Goal: Information Seeking & Learning: Learn about a topic

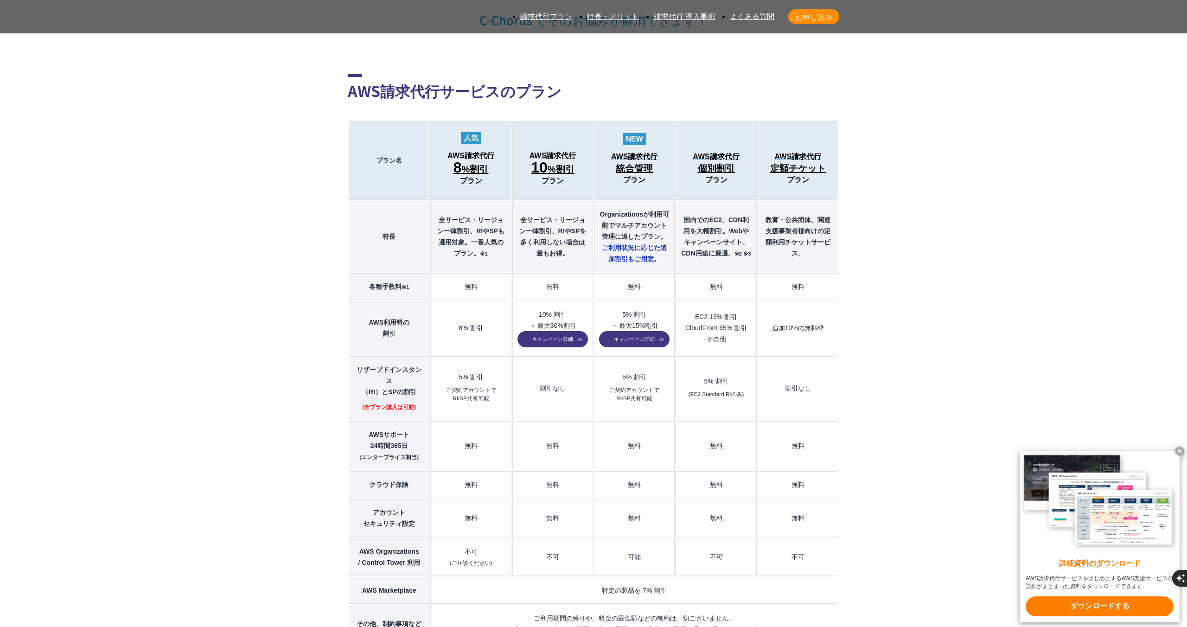
scroll to position [1013, 0]
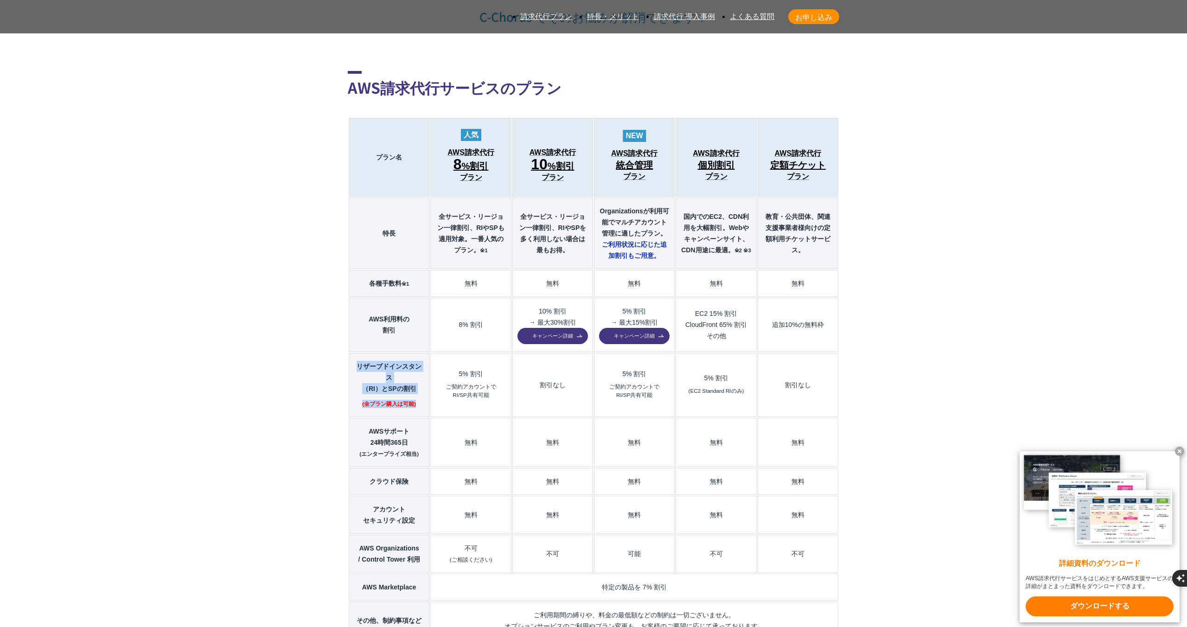
drag, startPoint x: 349, startPoint y: 262, endPoint x: 422, endPoint y: 283, distance: 75.9
click at [422, 353] on th "リザーブドインスタンス （[GEOGRAPHIC_DATA]）とSPの割引 (全プラン購入は可能)" at bounding box center [389, 385] width 81 height 64
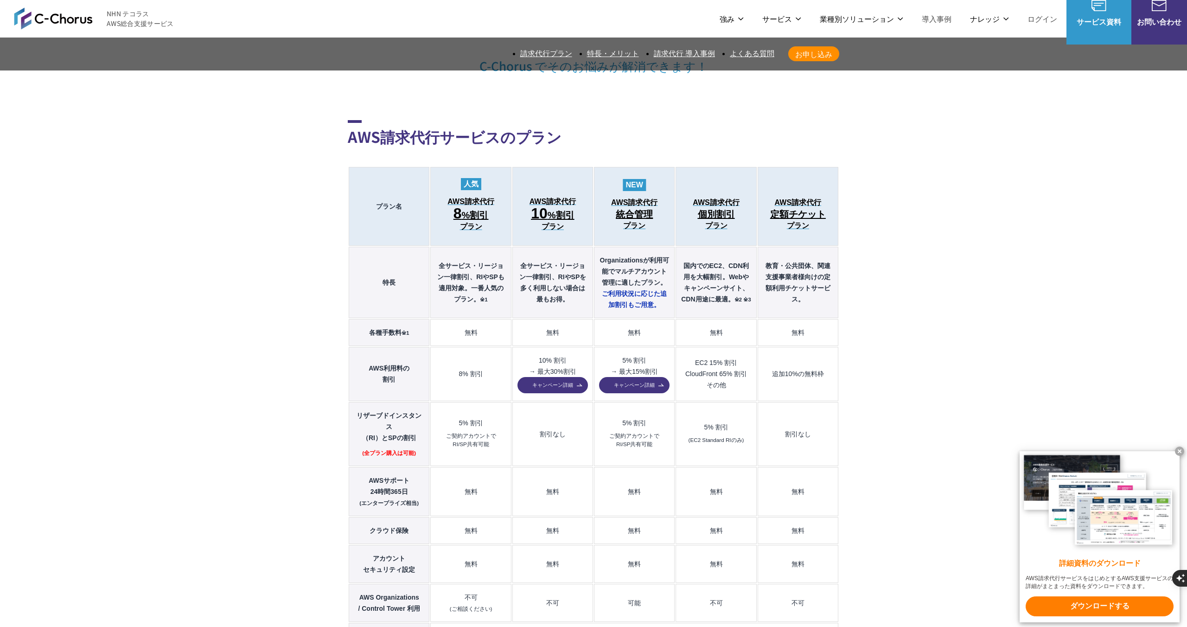
scroll to position [962, 0]
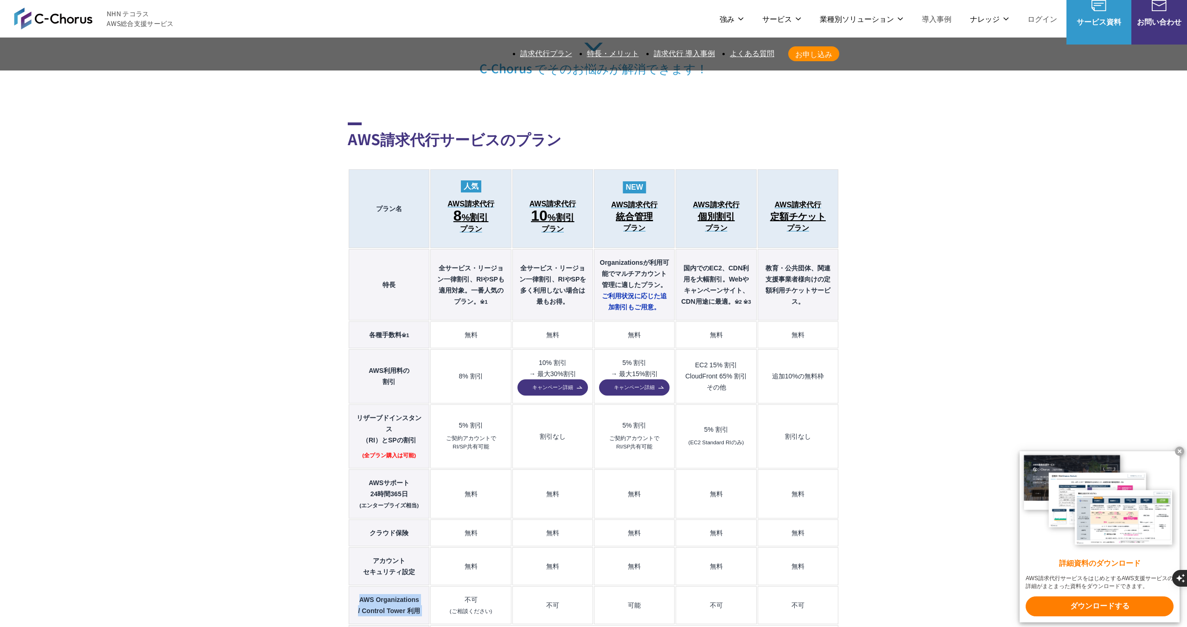
drag, startPoint x: 455, startPoint y: 479, endPoint x: 353, endPoint y: 478, distance: 102.1
click at [353, 586] on tr "AWS Organizations / Control Tower 利用 不可 (ご相談ください) 不可 可能 不可 不可" at bounding box center [594, 605] width 490 height 38
drag, startPoint x: 600, startPoint y: 161, endPoint x: 638, endPoint y: 194, distance: 50.3
click at [638, 249] on th "Organizationsが利用可能でマルチアカウント管理に適したプラン。 ご利用状況に応じた 追加割引もご用意。" at bounding box center [634, 284] width 81 height 71
click at [349, 404] on th "リザーブドインスタンス （[GEOGRAPHIC_DATA]）とSPの割引 (全プラン購入は可能)" at bounding box center [389, 436] width 81 height 64
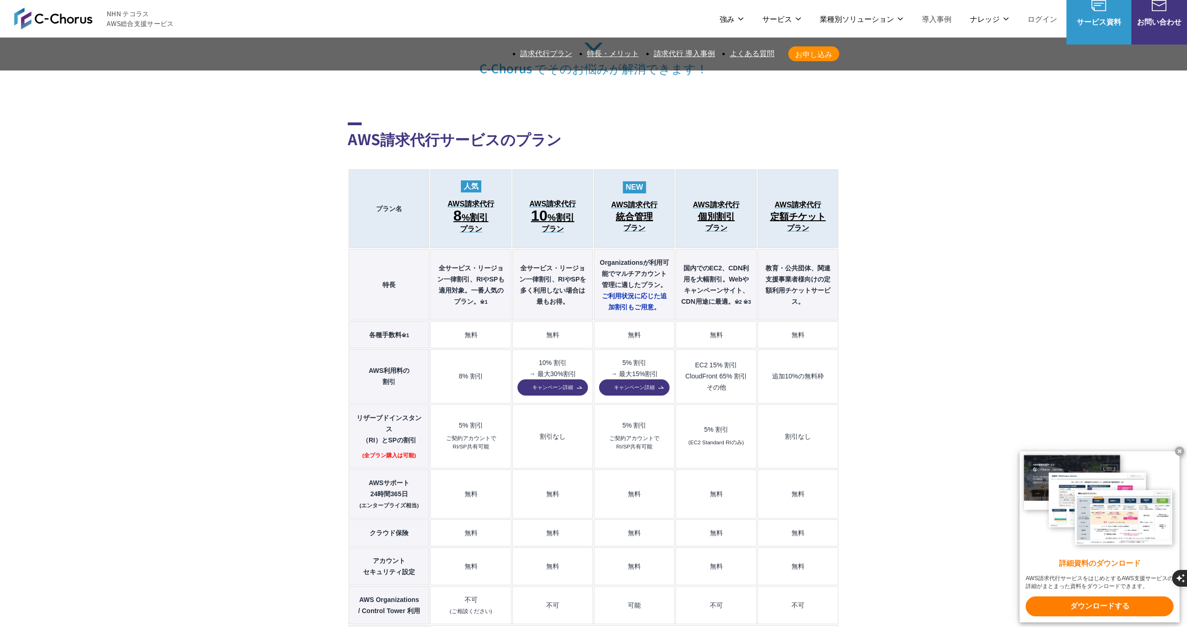
click at [349, 404] on th "リザーブドインスタンス （[GEOGRAPHIC_DATA]）とSPの割引 (全プラン購入は可能)" at bounding box center [389, 436] width 81 height 64
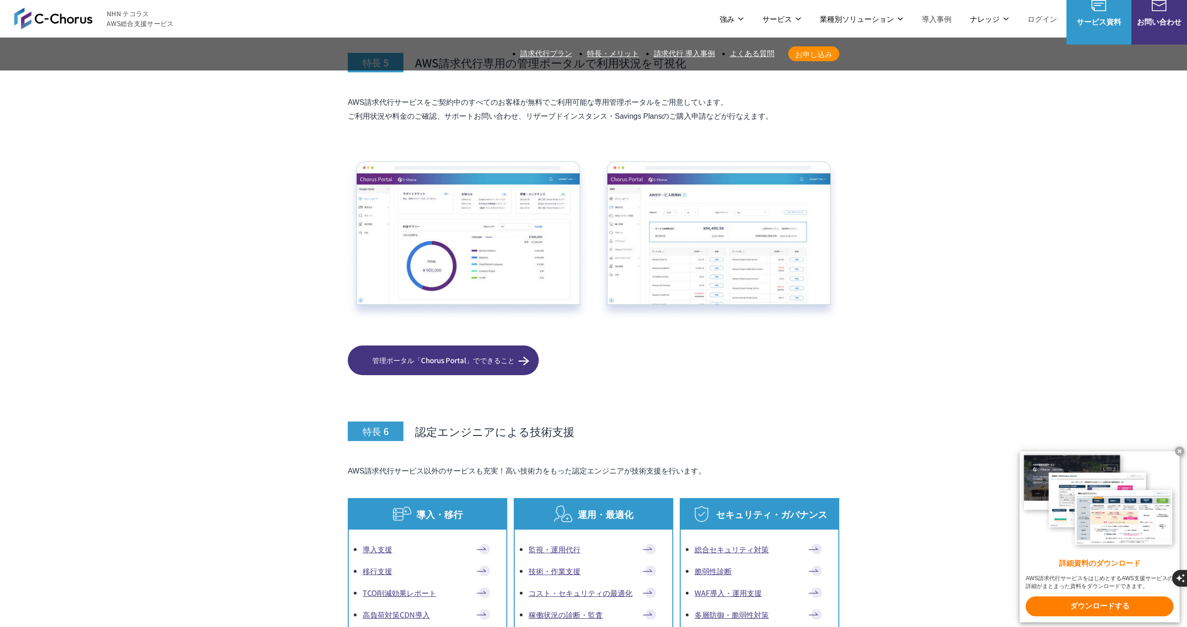
scroll to position [5180, 0]
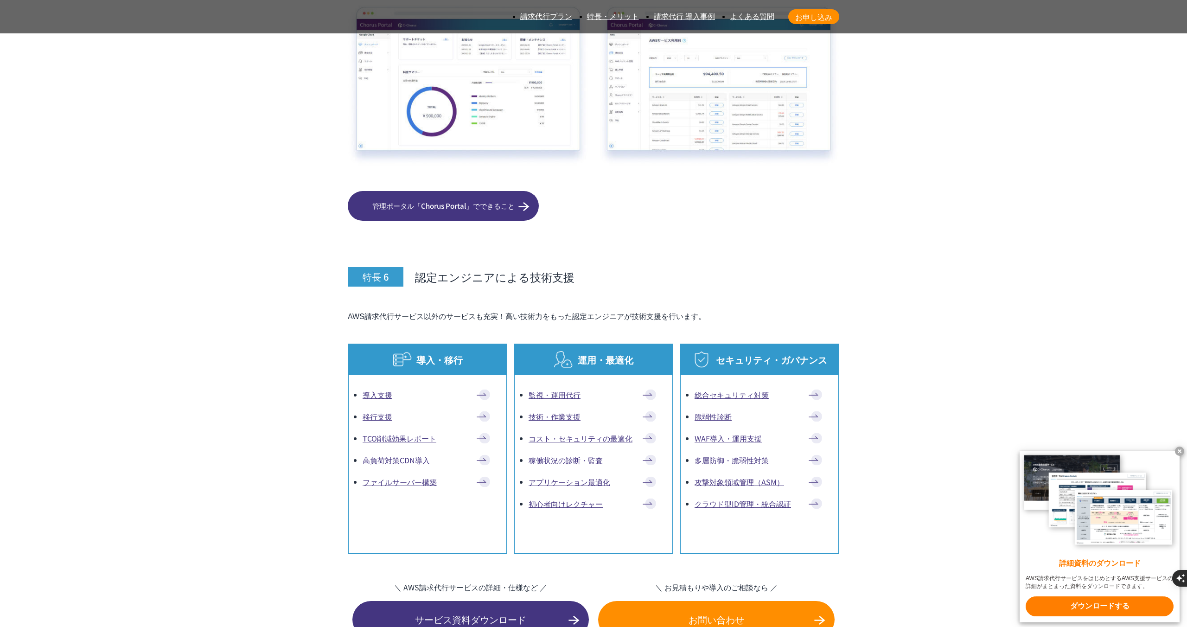
drag, startPoint x: 358, startPoint y: 279, endPoint x: 422, endPoint y: 280, distance: 64.5
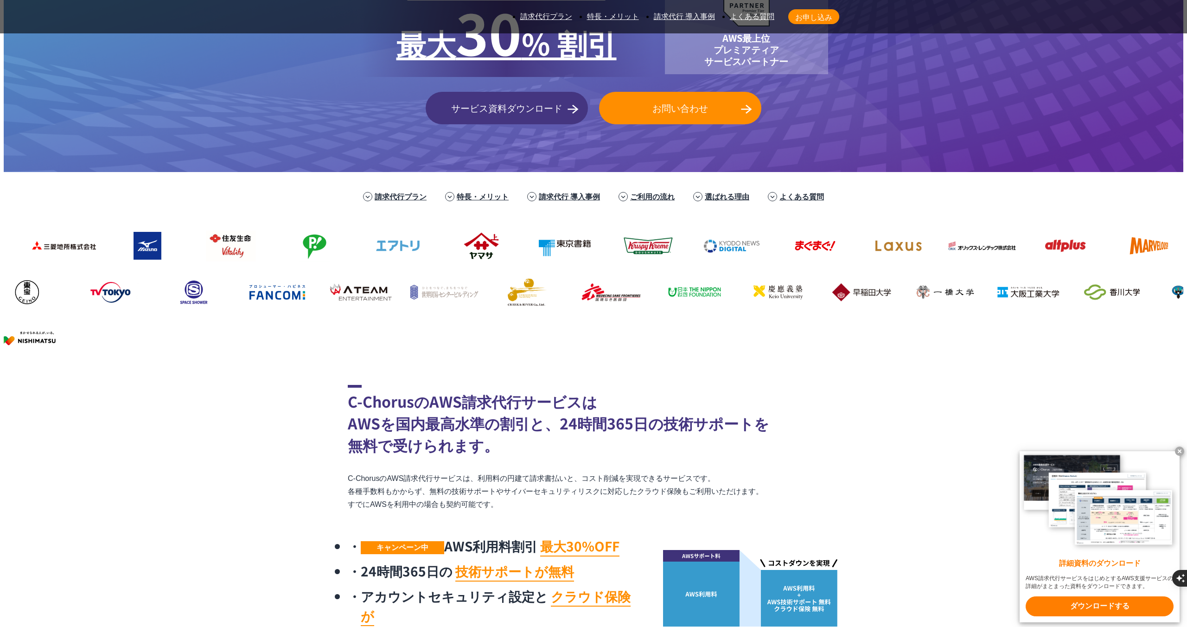
scroll to position [334, 0]
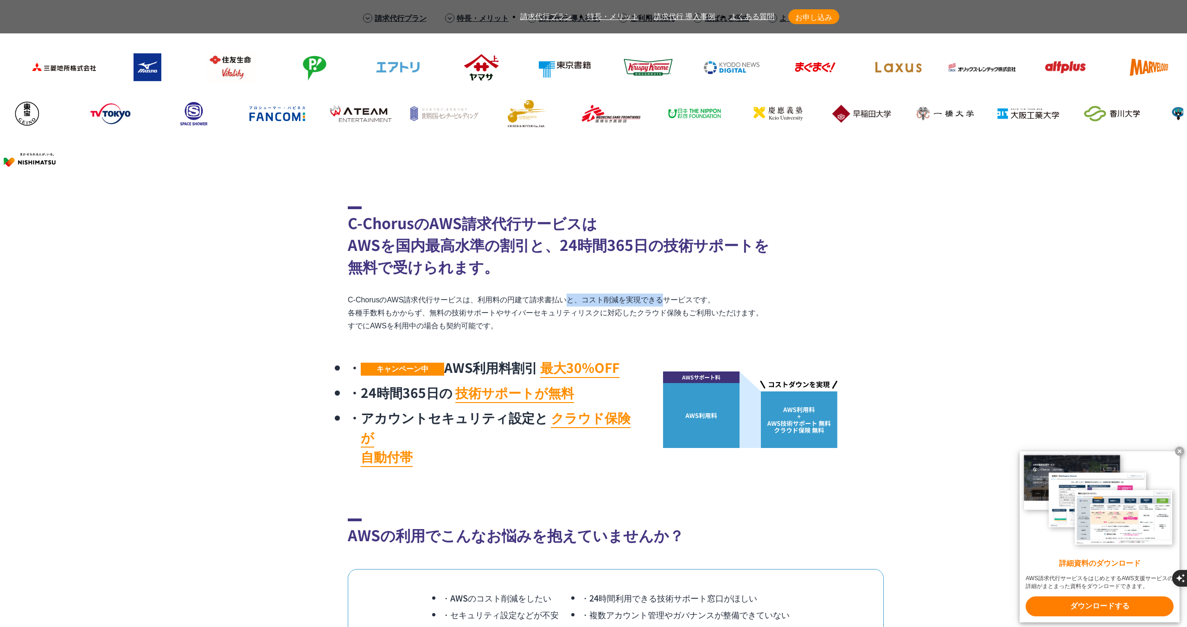
drag, startPoint x: 486, startPoint y: 222, endPoint x: 587, endPoint y: 220, distance: 100.7
click at [587, 294] on p "C-ChorusのAWS請求代行サービスは、利用料の円建て請求書払いと、コスト削減を実現できるサービスです。 各種手数料もかからず、無料の技術サポートやサイバ…" at bounding box center [594, 313] width 492 height 39
click at [349, 294] on p "C-ChorusのAWS請求代行サービスは、利用料の円建て請求書払いと、コスト削減を実現できるサービスです。 各種手数料もかからず、無料の技術サポートやサイバ…" at bounding box center [594, 313] width 492 height 39
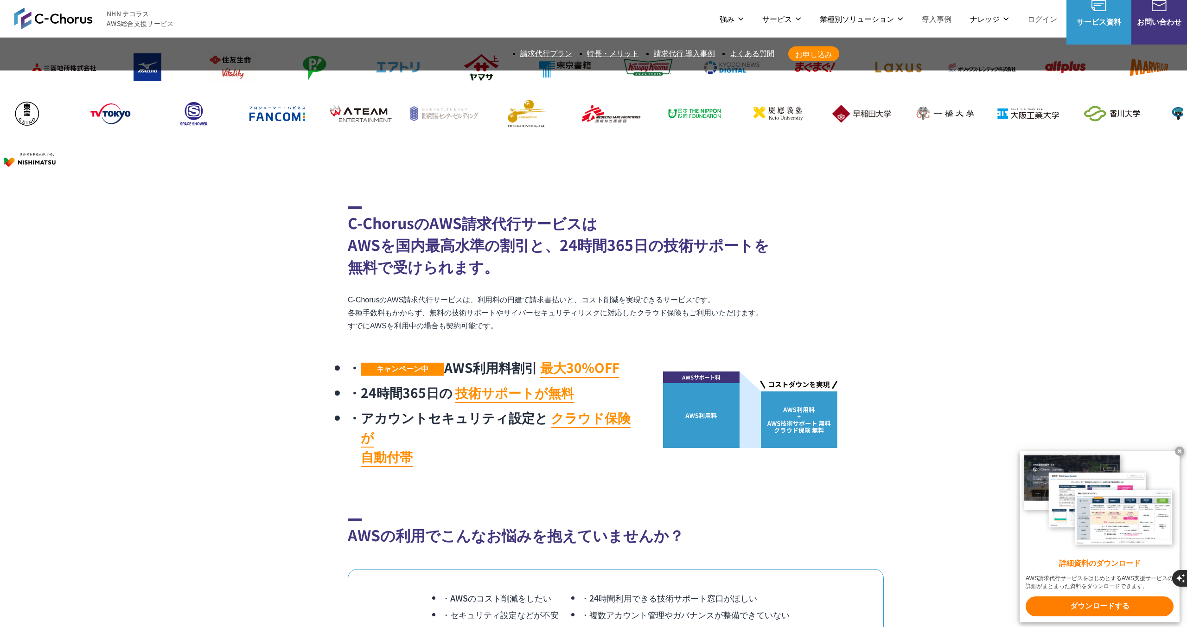
scroll to position [0, 0]
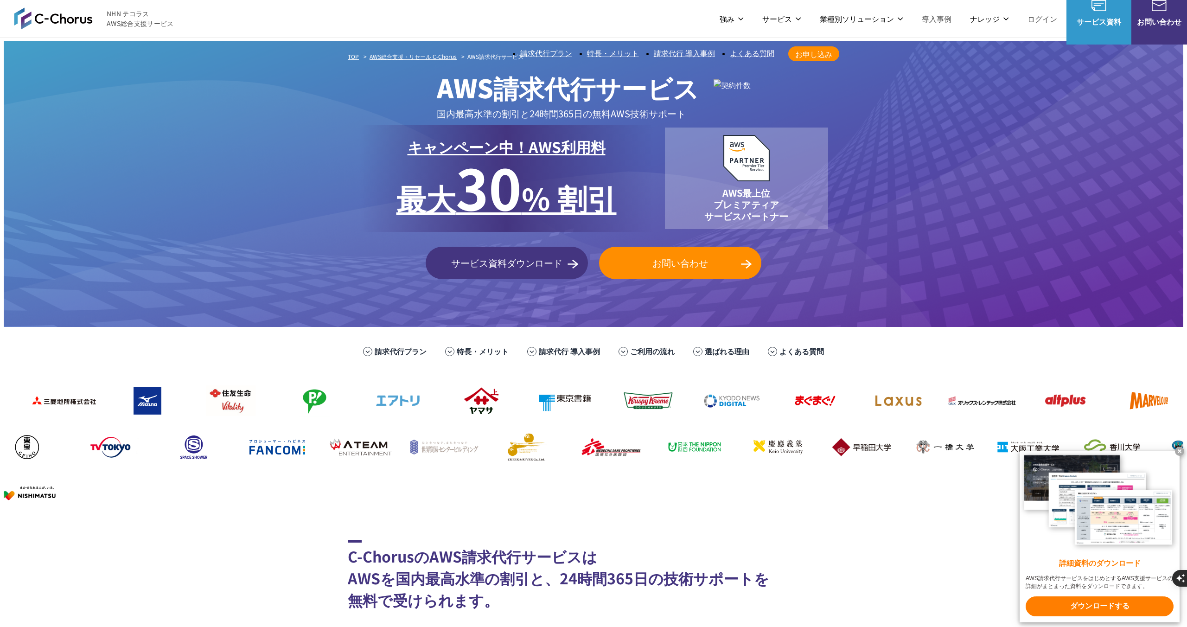
click at [1159, 429] on img at bounding box center [1196, 447] width 74 height 37
click at [715, 346] on link "選ばれる理由" at bounding box center [727, 352] width 45 height 12
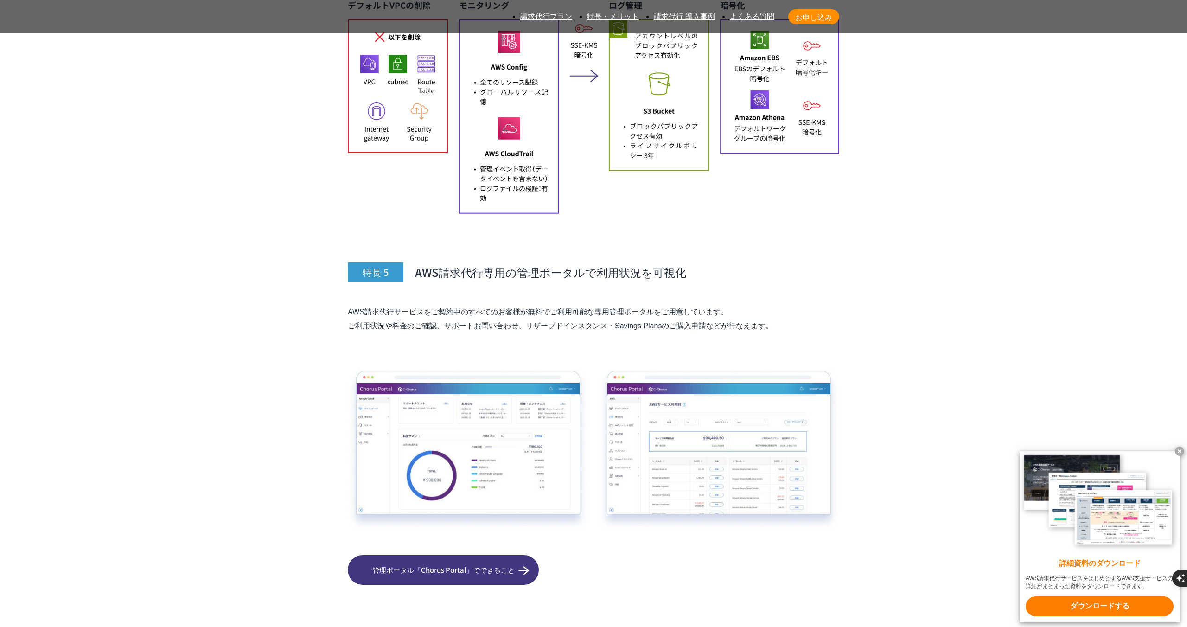
scroll to position [6308, 0]
